Goal: Task Accomplishment & Management: Manage account settings

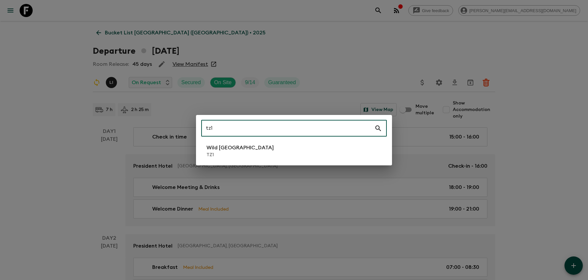
type input "tz1"
click at [273, 151] on li "Wild Tanzania TZ1" at bounding box center [294, 151] width 186 height 18
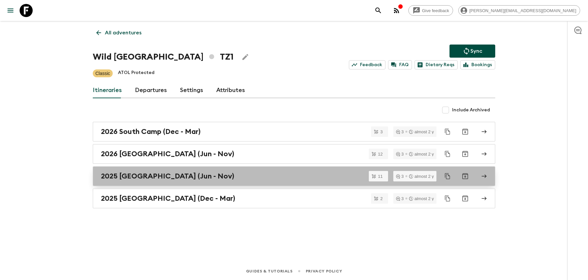
click at [254, 175] on div "2025 [GEOGRAPHIC_DATA] (Jun - Nov)" at bounding box center [288, 176] width 374 height 9
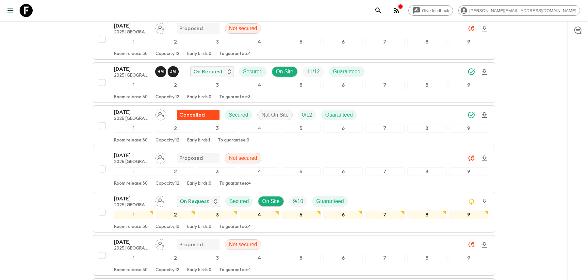
scroll to position [252, 0]
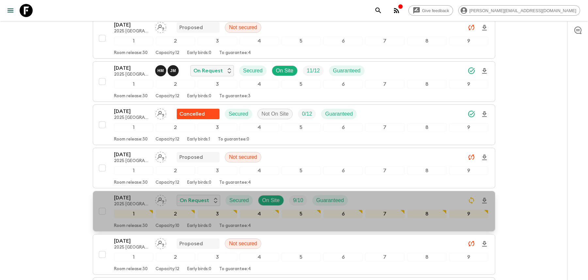
click at [354, 194] on div "[DATE] 2025 [GEOGRAPHIC_DATA] (Jun - Nov) On Request Secured On Site 9 / 10 Gua…" at bounding box center [301, 200] width 375 height 13
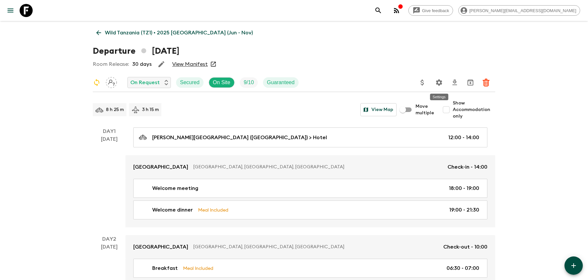
click at [438, 84] on icon "Settings" at bounding box center [439, 82] width 6 height 6
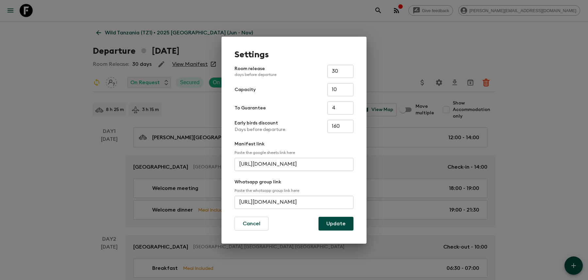
click at [247, 202] on input "[URL][DOMAIN_NAME]" at bounding box center [294, 202] width 119 height 13
click at [203, 116] on div "Settings Room release days before departure 30 ​ Capacity 10 ​ To Guarantee 4 ​…" at bounding box center [294, 140] width 588 height 280
